Goal: Task Accomplishment & Management: Use online tool/utility

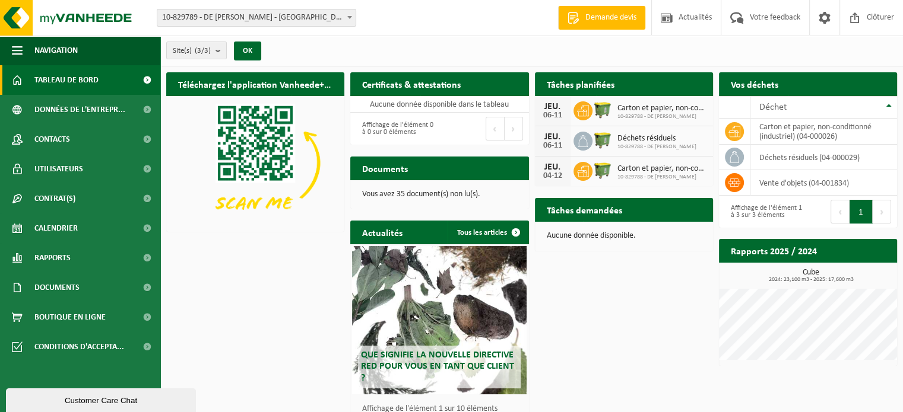
click at [618, 17] on span "Demande devis" at bounding box center [610, 18] width 57 height 12
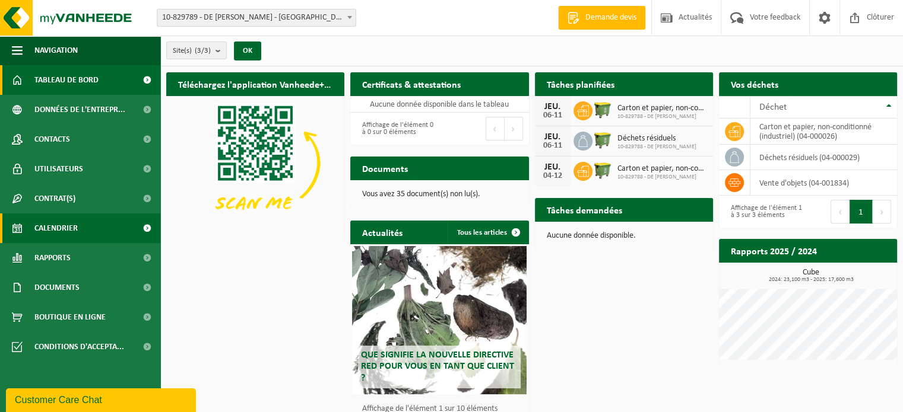
click at [76, 236] on span "Calendrier" at bounding box center [55, 229] width 43 height 30
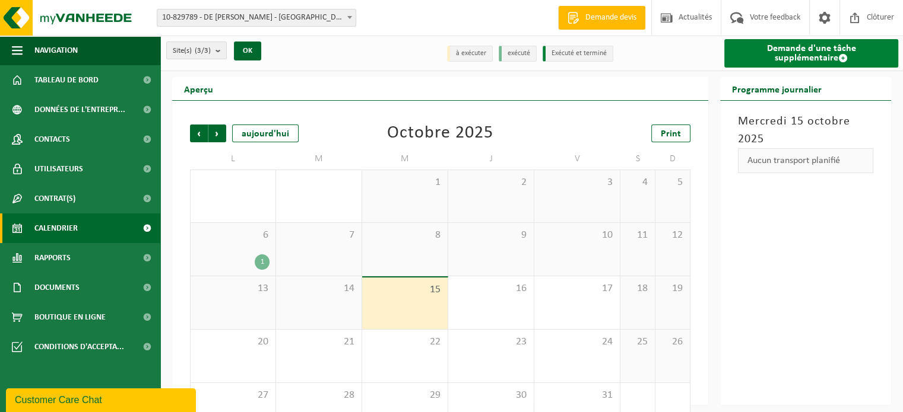
click at [781, 59] on link "Demande d'une tâche supplémentaire" at bounding box center [811, 53] width 174 height 28
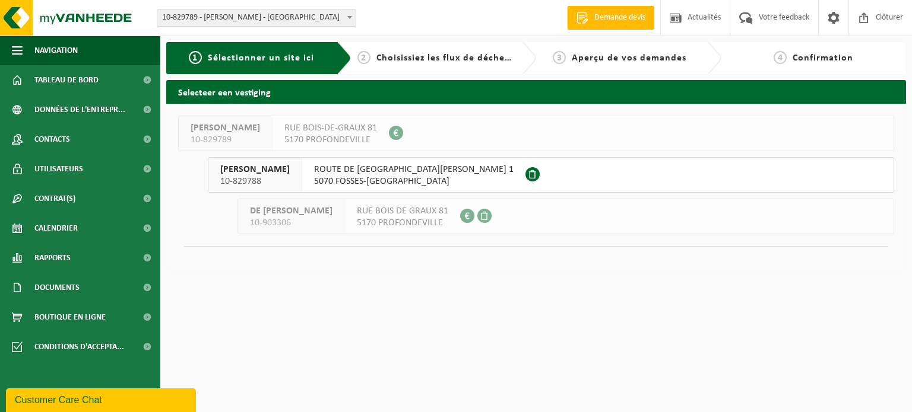
click at [486, 172] on button "DE WOLF CORENTIN 10-829788 ROUTE DE SAINT-GÉRARD 1 5070 FOSSES-LA-VILLE" at bounding box center [551, 175] width 686 height 36
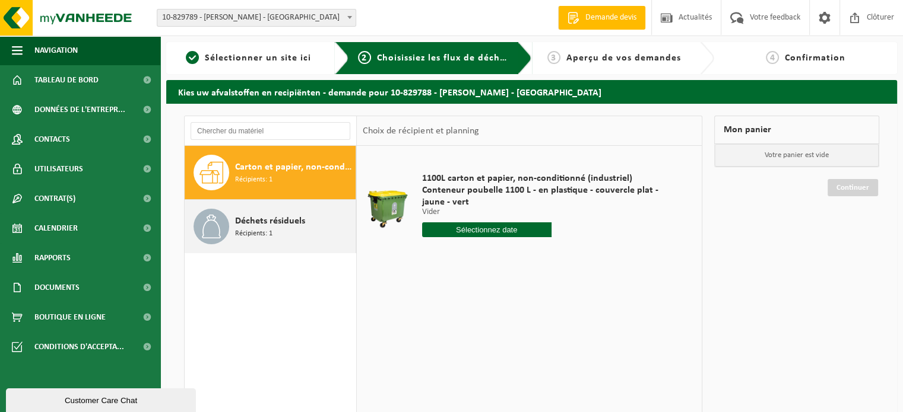
click at [276, 236] on div "Déchets résiduels Récipients: 1" at bounding box center [294, 227] width 118 height 36
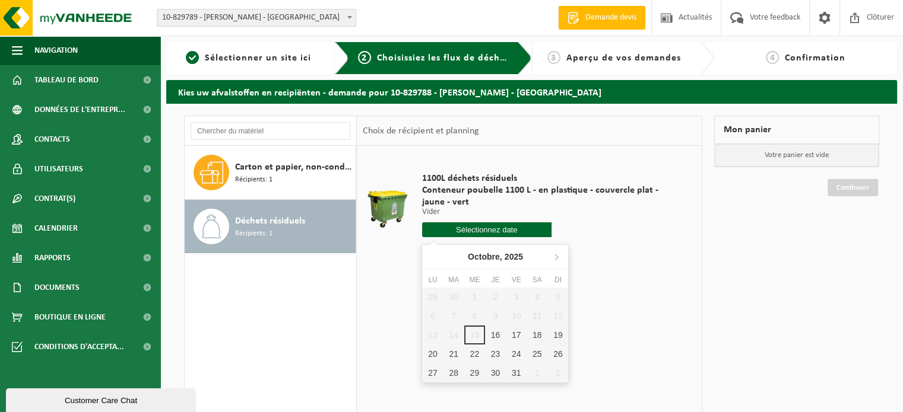
click at [472, 234] on input "text" at bounding box center [486, 230] width 129 height 15
click at [518, 332] on div "17" at bounding box center [516, 335] width 21 height 19
type input "à partir de 2025-10-17"
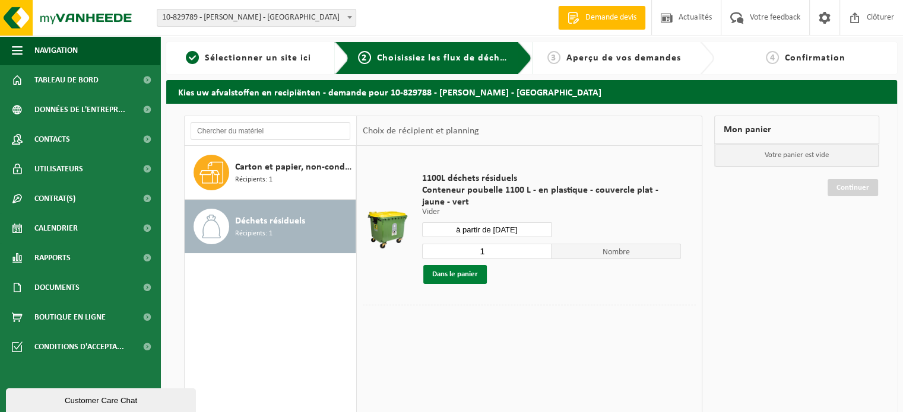
click at [469, 280] on button "Dans le panier" at bounding box center [455, 274] width 64 height 19
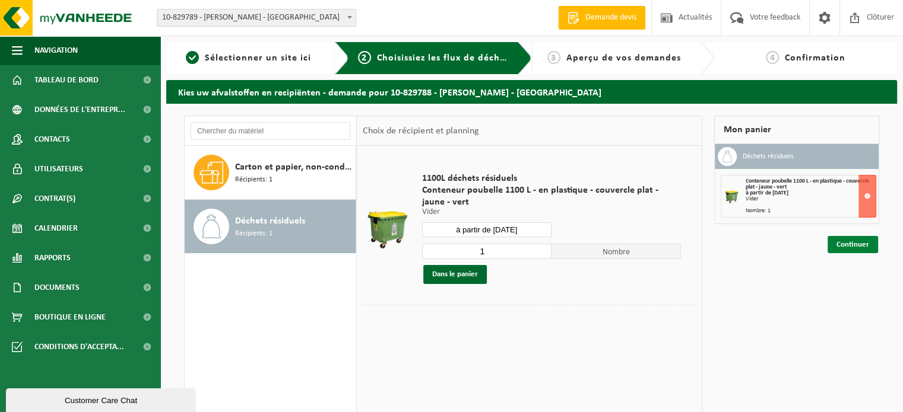
click at [861, 243] on link "Continuer" at bounding box center [852, 244] width 50 height 17
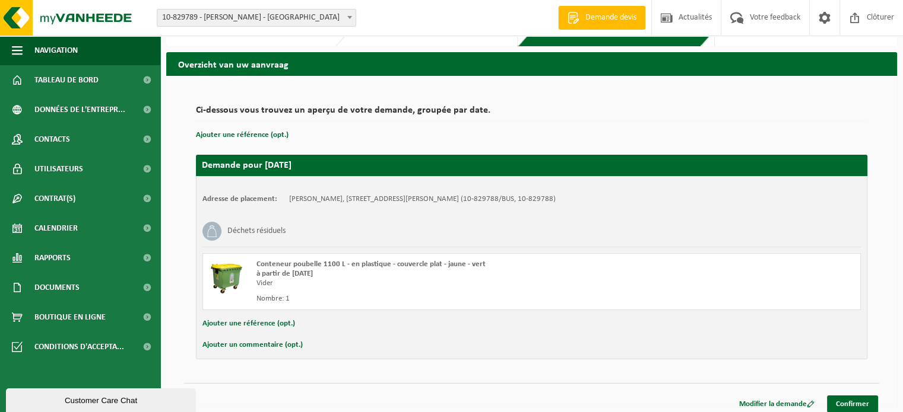
scroll to position [34, 0]
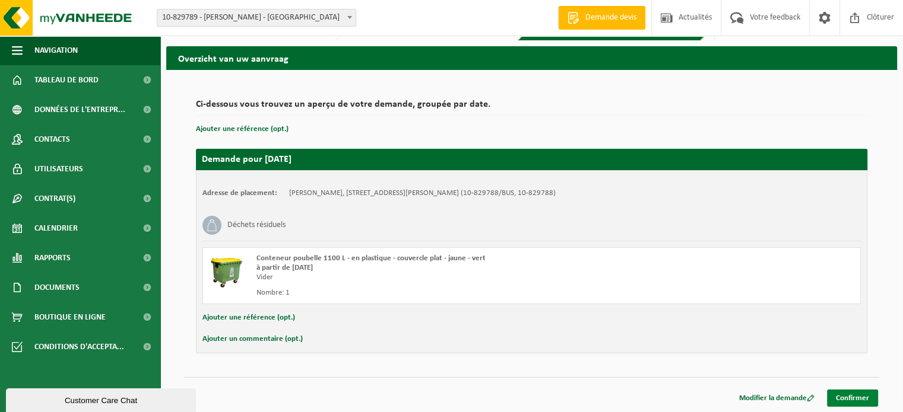
click at [842, 398] on link "Confirmer" at bounding box center [852, 398] width 51 height 17
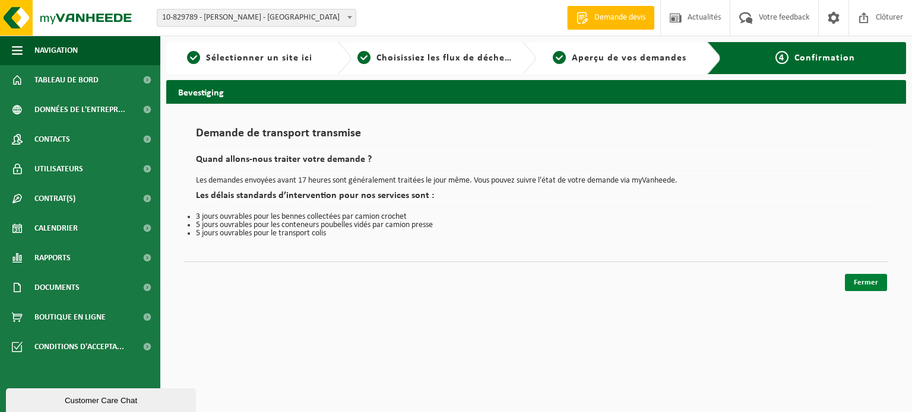
click at [867, 280] on link "Fermer" at bounding box center [866, 282] width 42 height 17
